Goal: Information Seeking & Learning: Learn about a topic

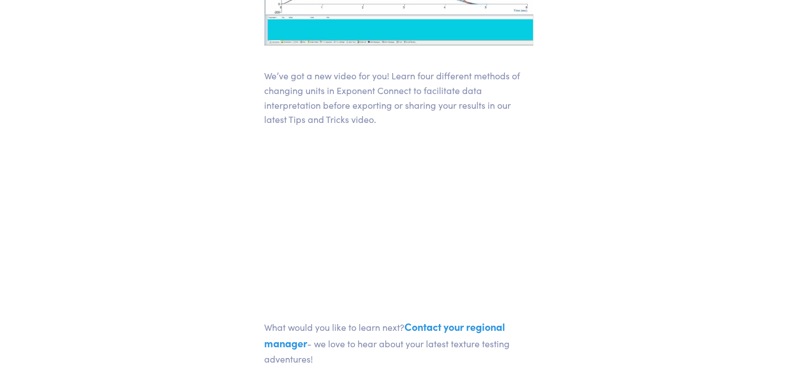
scroll to position [341, 0]
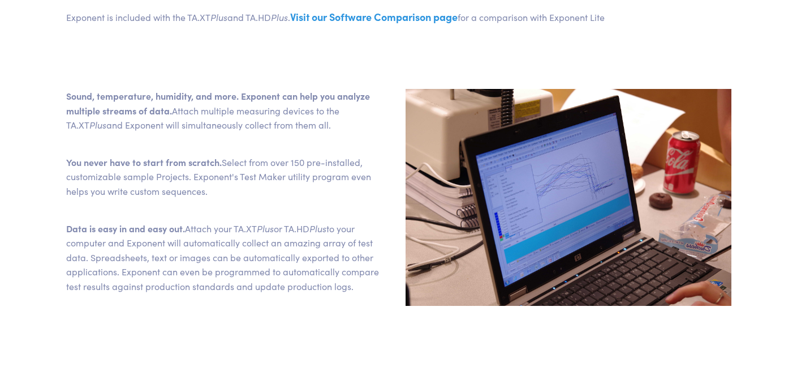
scroll to position [813, 0]
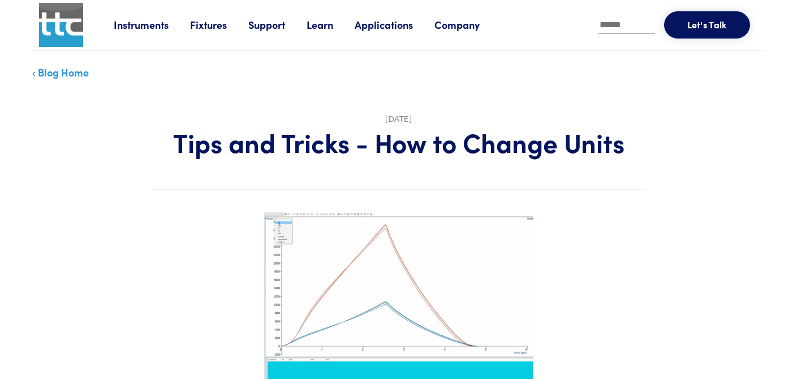
scroll to position [341, 0]
